Goal: Navigation & Orientation: Find specific page/section

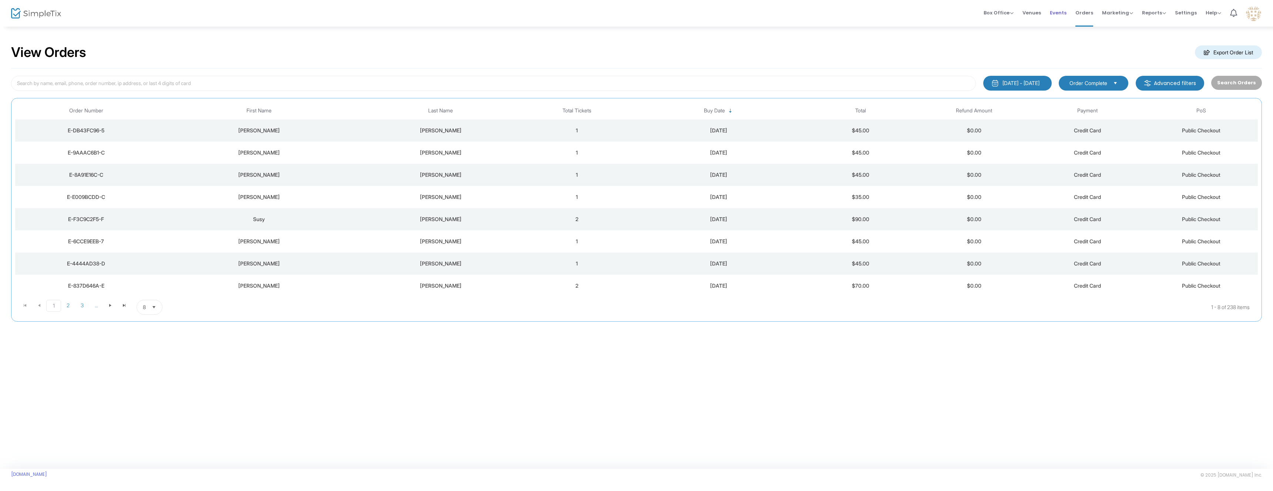
click at [1065, 13] on span "Events" at bounding box center [1058, 12] width 17 height 19
